Goal: Find specific page/section: Find specific page/section

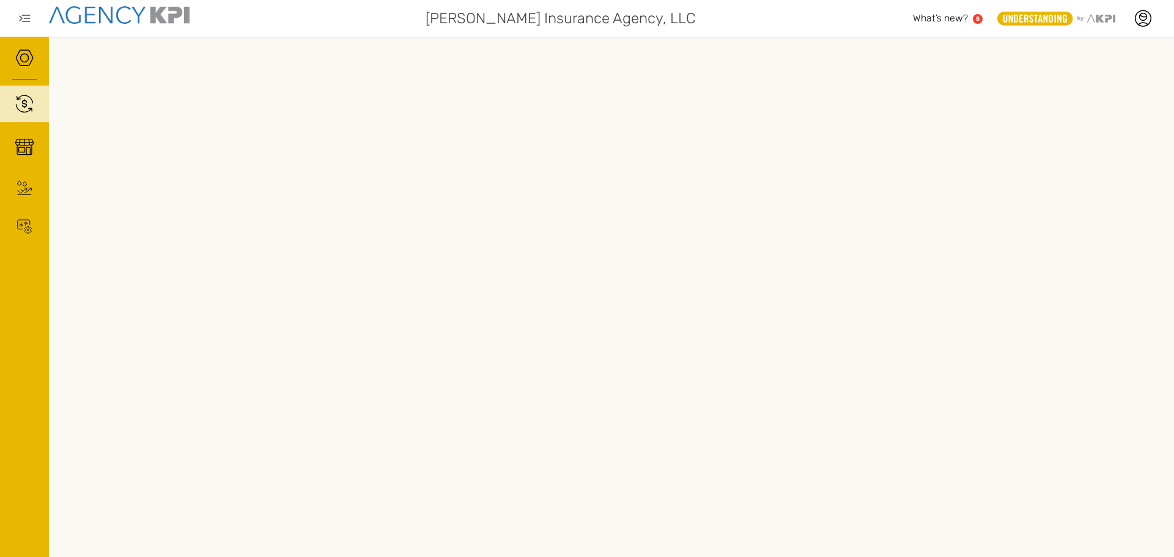
click at [19, 20] on icon "button" at bounding box center [24, 18] width 15 height 15
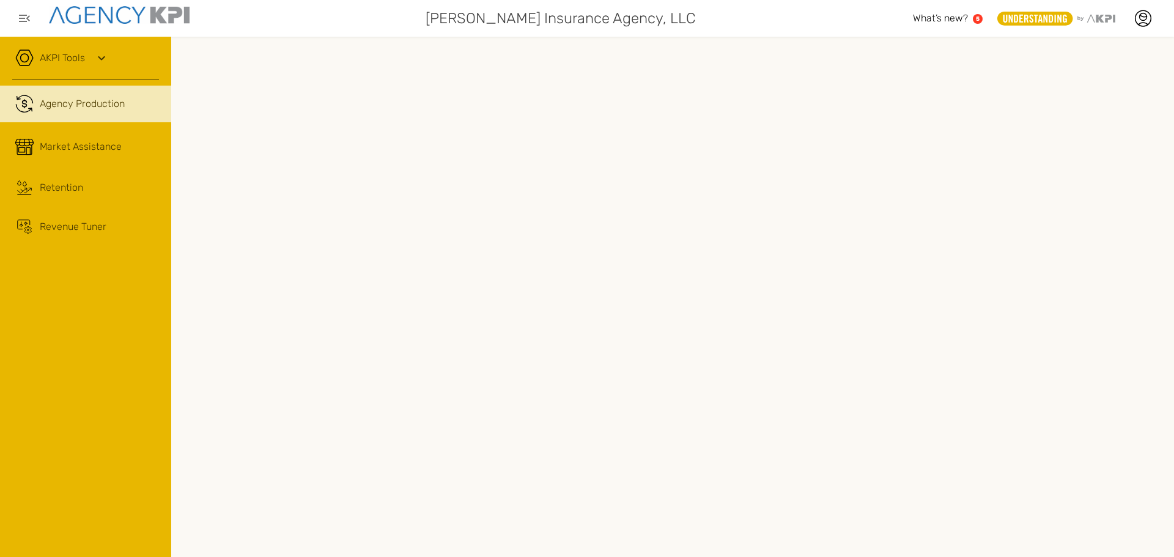
click at [53, 62] on link "AKPI Tools" at bounding box center [62, 58] width 45 height 15
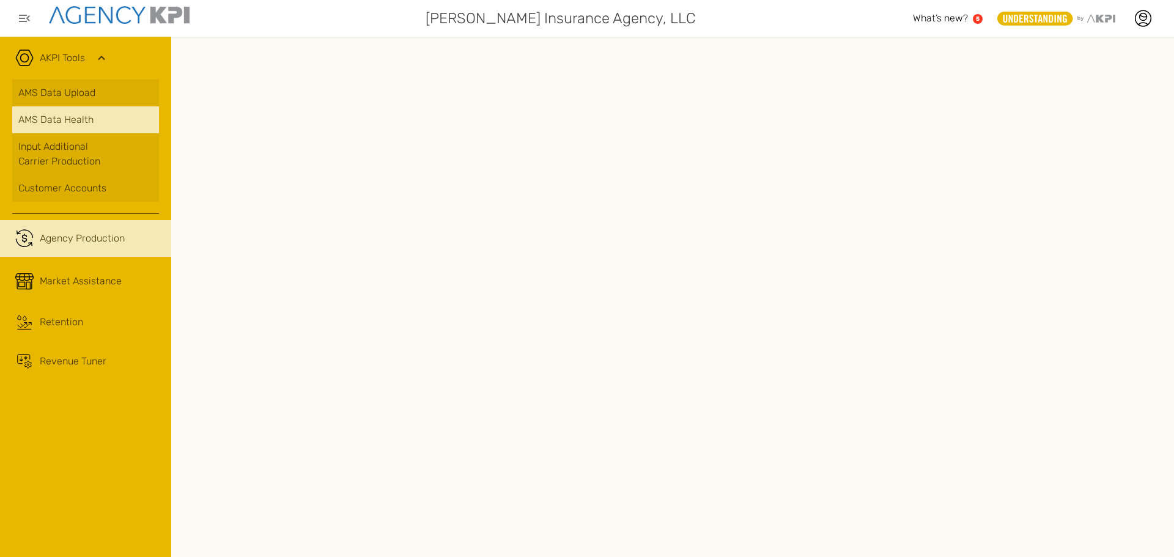
click at [64, 119] on div "AMS Data Health" at bounding box center [85, 120] width 135 height 15
